Goal: Information Seeking & Learning: Learn about a topic

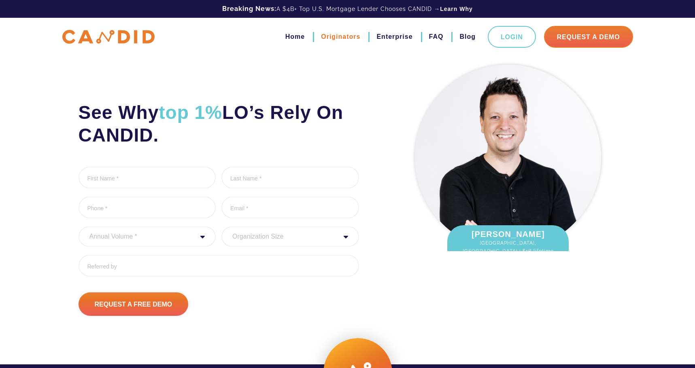
click at [342, 36] on link "Originators" at bounding box center [340, 37] width 39 height 14
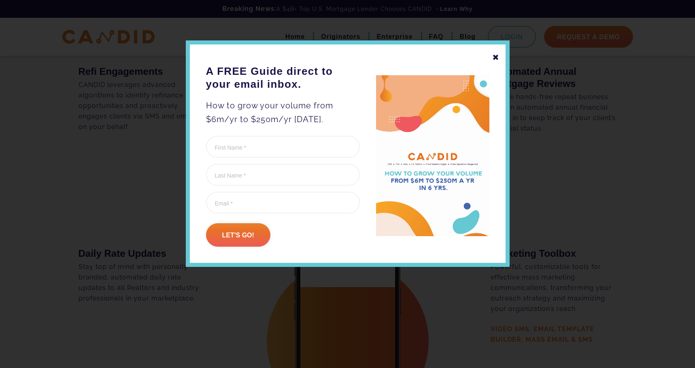
scroll to position [1376, 0]
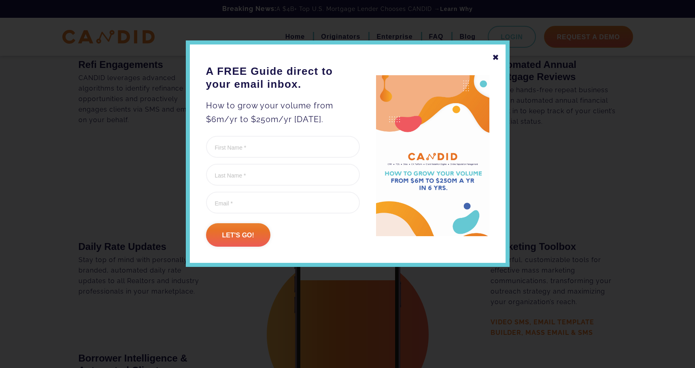
click at [496, 61] on div "✖" at bounding box center [495, 58] width 7 height 14
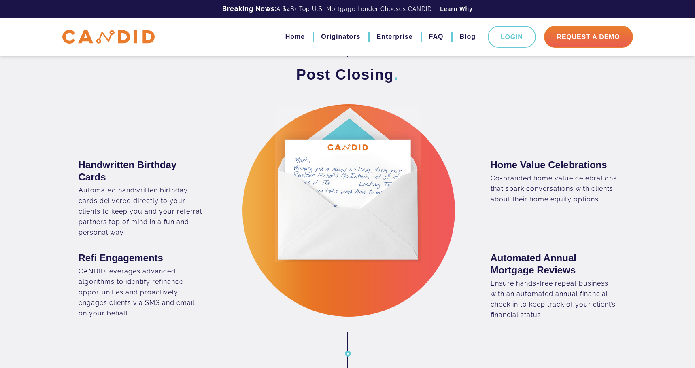
scroll to position [1174, 0]
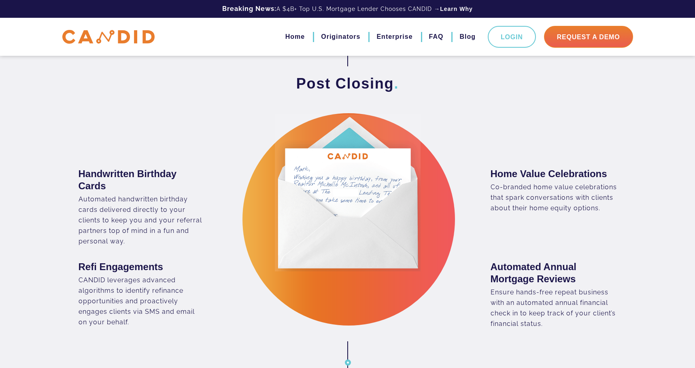
click at [85, 177] on h3 "Handwritten Birthday Cards" at bounding box center [142, 180] width 126 height 24
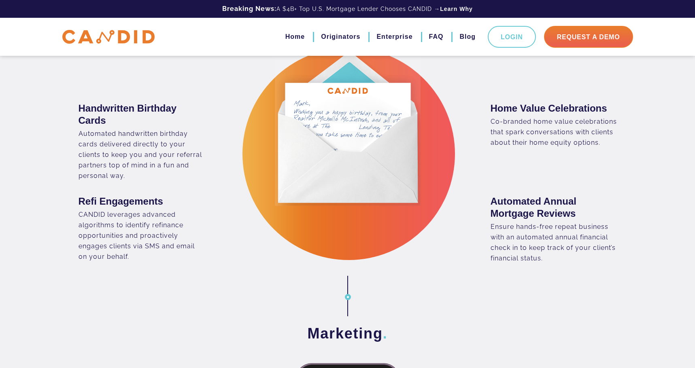
scroll to position [1255, 0]
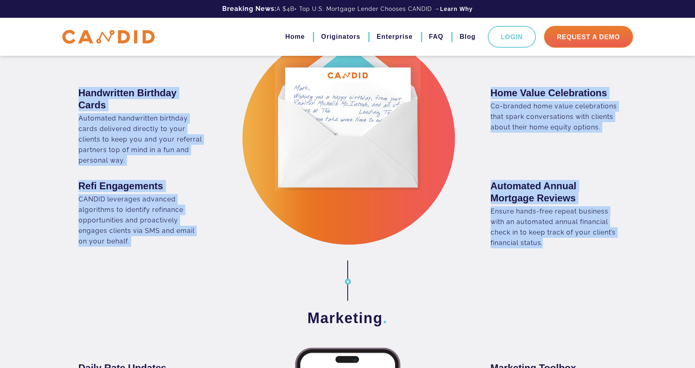
drag, startPoint x: 79, startPoint y: 97, endPoint x: 489, endPoint y: 266, distance: 443.0
click at [619, 246] on div "Handwritten Birthday Cards Automated handwritten birthday cards delivered direc…" at bounding box center [347, 161] width 550 height 176
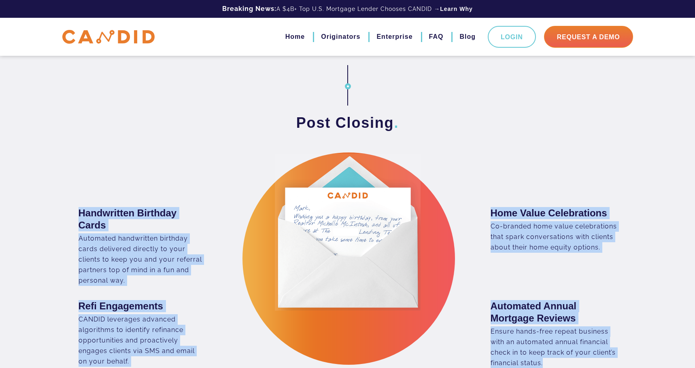
scroll to position [1133, 0]
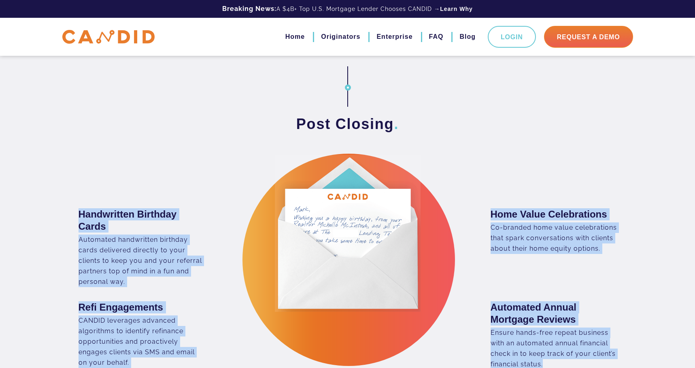
click at [543, 198] on div "Home Value Celebrations Co-branded home value celebrations that spark conversat…" at bounding box center [485, 240] width 275 height 93
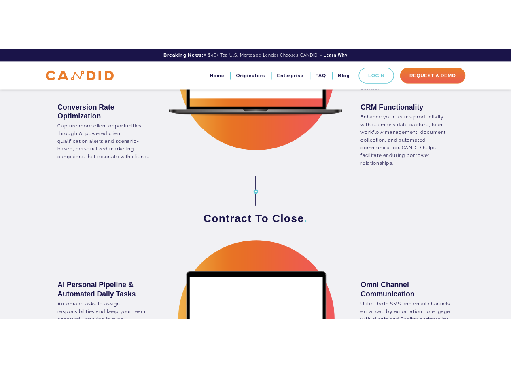
scroll to position [686, 0]
